Goal: Find specific page/section: Find specific page/section

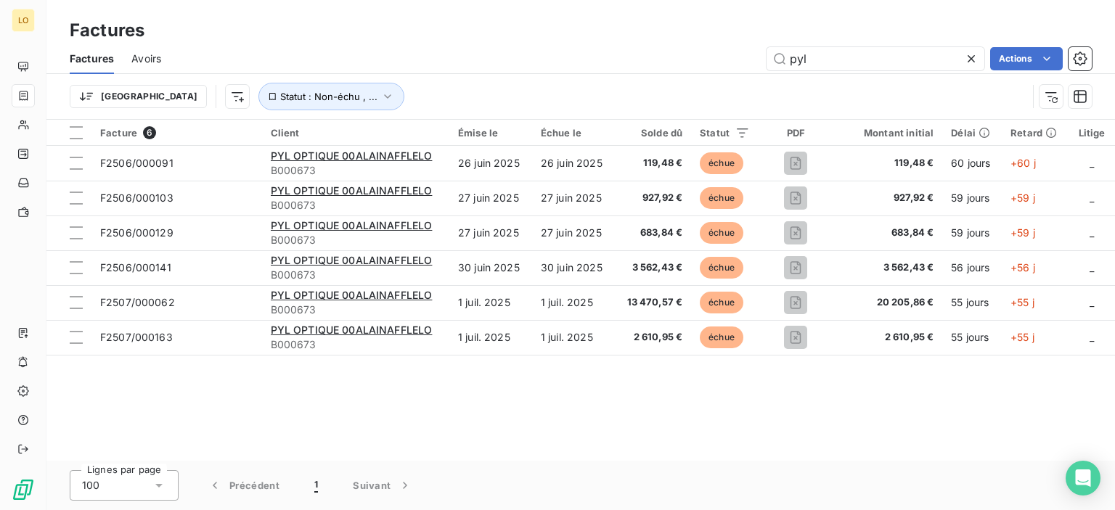
click at [972, 59] on icon at bounding box center [971, 59] width 15 height 15
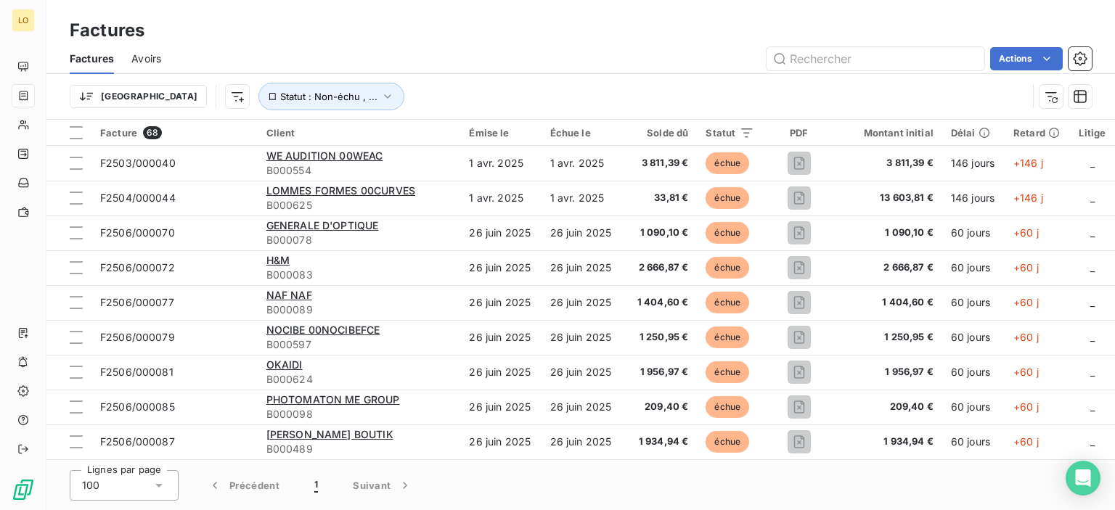
click at [388, 7] on div "Factures Factures Avoirs Actions Trier Statut : Non-échu , ..." at bounding box center [580, 60] width 1068 height 120
click at [601, 47] on div "Actions" at bounding box center [635, 58] width 913 height 23
click at [570, 34] on div "Factures" at bounding box center [580, 30] width 1068 height 26
click at [644, 38] on div "Factures" at bounding box center [580, 30] width 1068 height 26
click at [475, 31] on div "Factures" at bounding box center [580, 30] width 1068 height 26
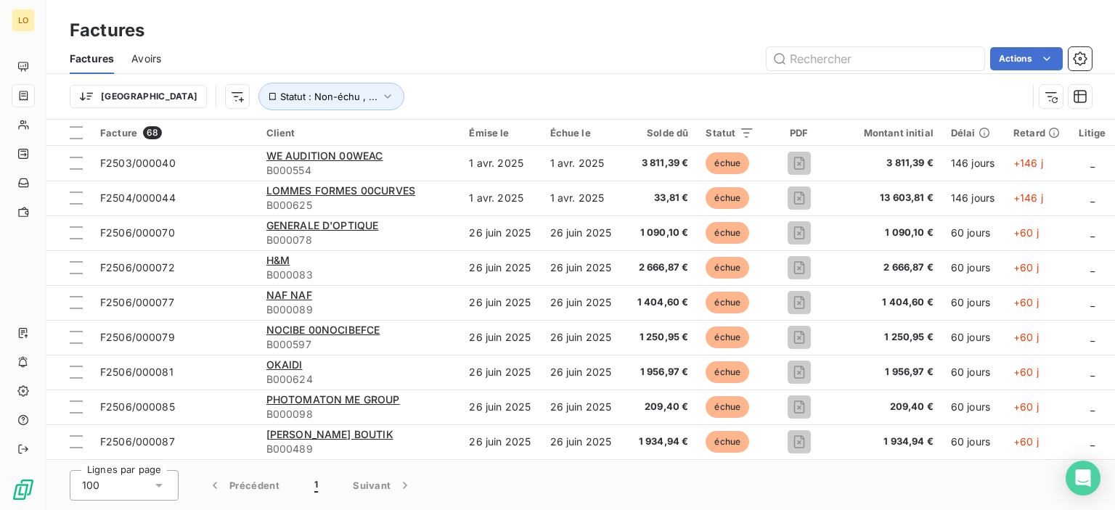
click at [566, 20] on div "Factures" at bounding box center [580, 30] width 1068 height 26
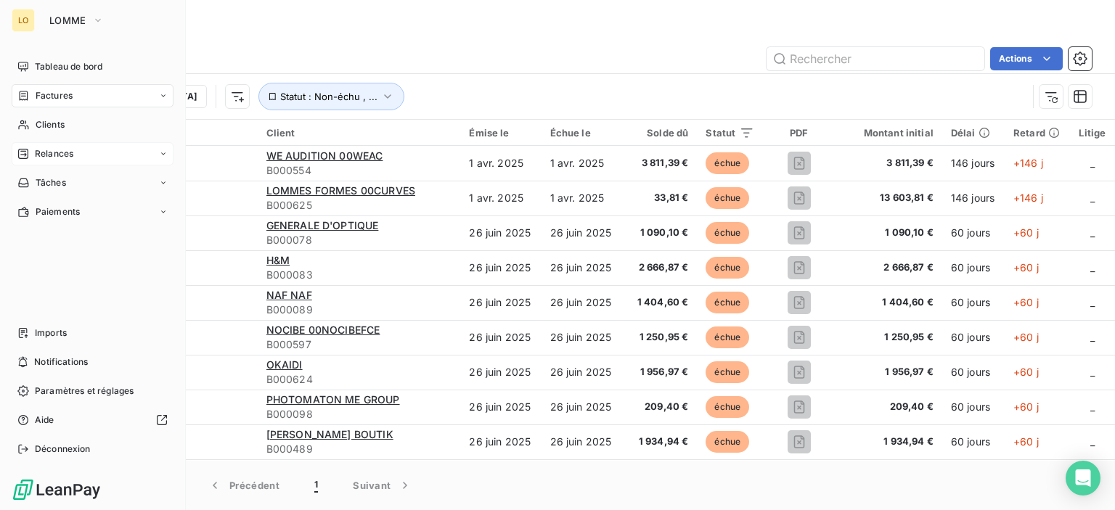
click at [48, 157] on span "Relances" at bounding box center [54, 153] width 38 height 13
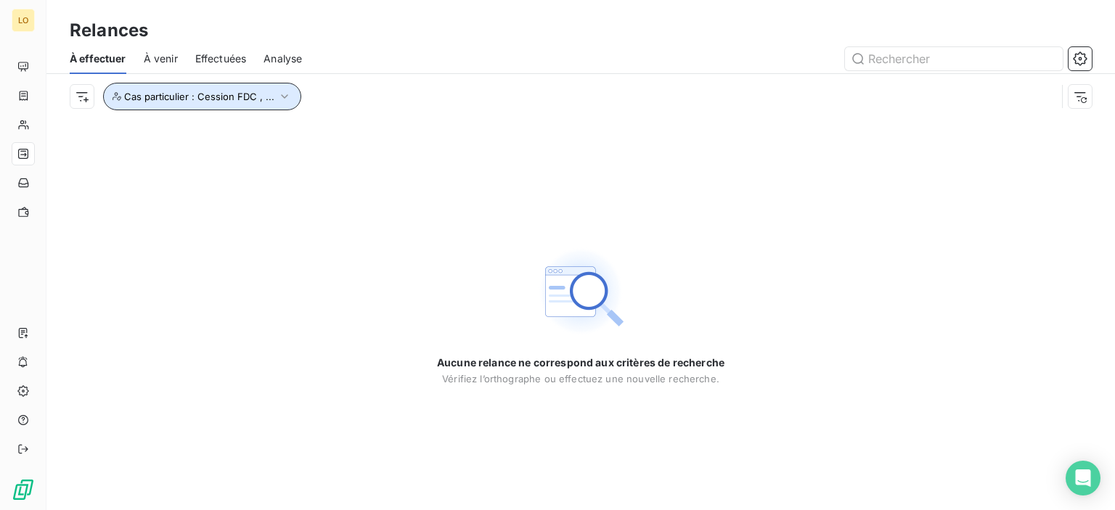
click at [277, 94] on icon "button" at bounding box center [284, 96] width 15 height 15
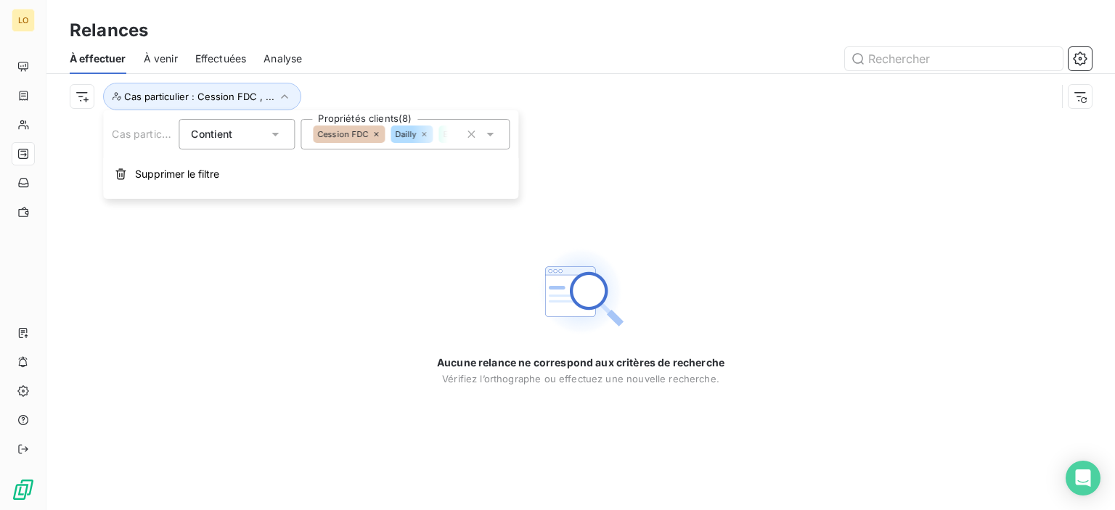
click at [278, 139] on icon at bounding box center [275, 134] width 15 height 15
click at [271, 144] on div "Contient" at bounding box center [237, 134] width 116 height 30
click at [375, 136] on icon at bounding box center [376, 134] width 9 height 9
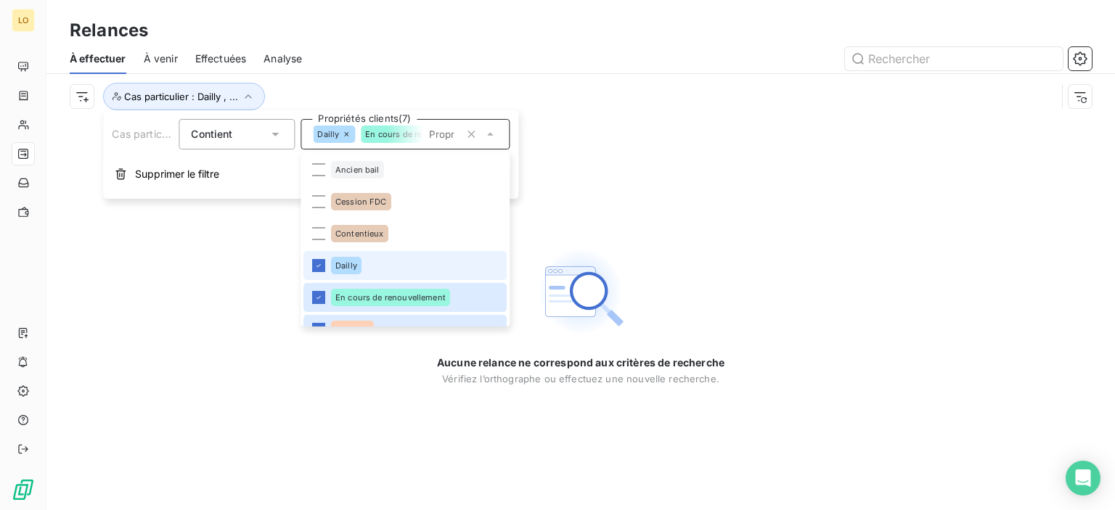
click at [676, 155] on div "Aucune relance ne correspond aux critères de recherche [PERSON_NAME] l’orthogra…" at bounding box center [580, 314] width 1068 height 391
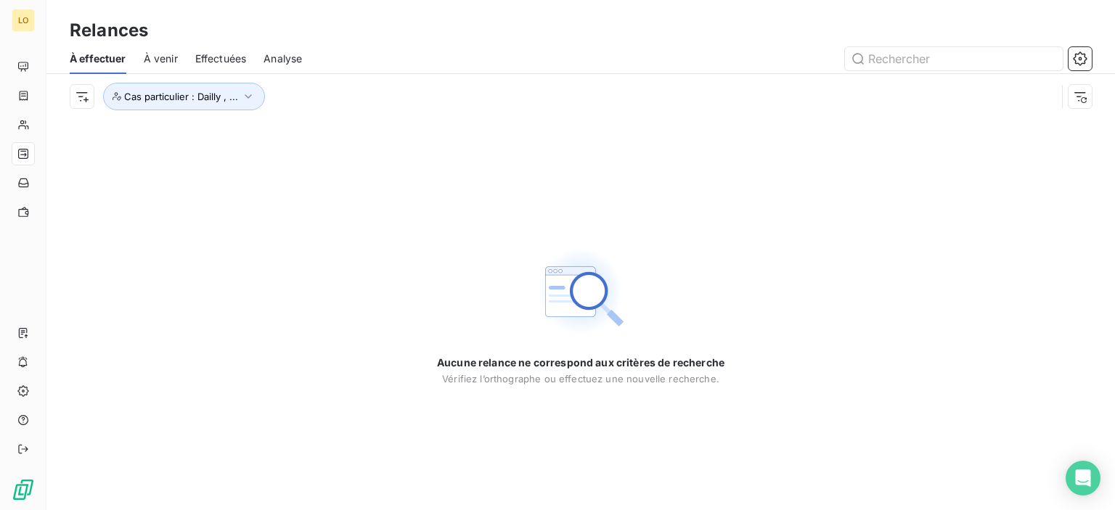
click at [213, 142] on div "Aucune relance ne correspond aux critères de recherche [PERSON_NAME] l’orthogra…" at bounding box center [580, 314] width 1068 height 391
click at [550, 52] on div at bounding box center [705, 58] width 772 height 23
